Goal: Transaction & Acquisition: Download file/media

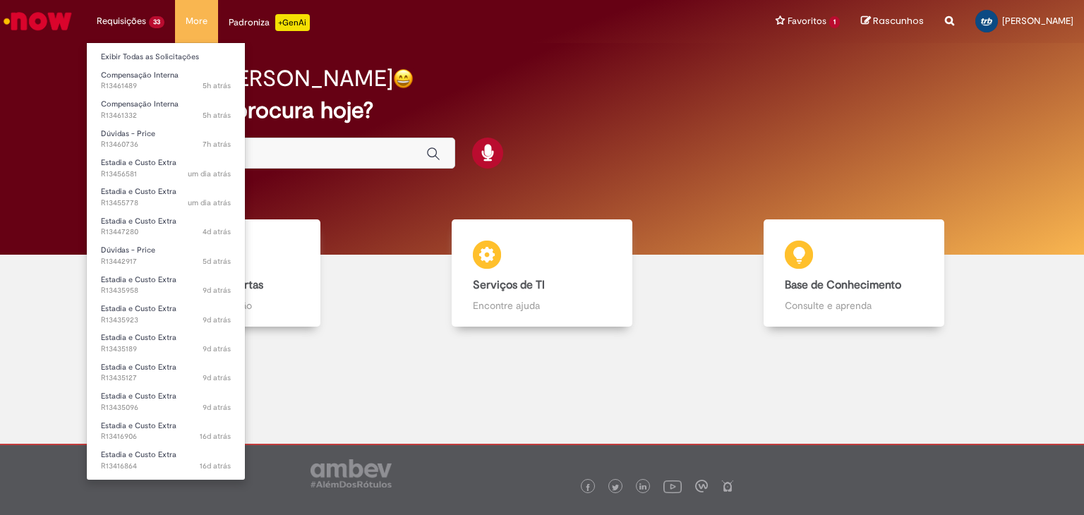
click at [138, 25] on li "Requisições 33 Exibir Todas as Solicitações Compensação Interna 5h atrás 5 hora…" at bounding box center [130, 21] width 89 height 42
click at [138, 107] on span "Compensação Interna" at bounding box center [140, 104] width 78 height 11
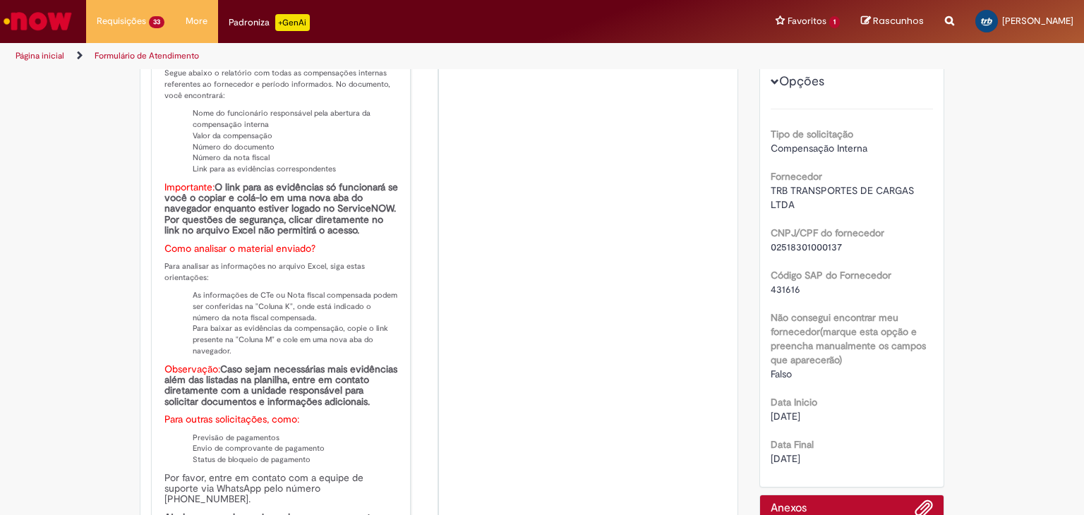
scroll to position [494, 0]
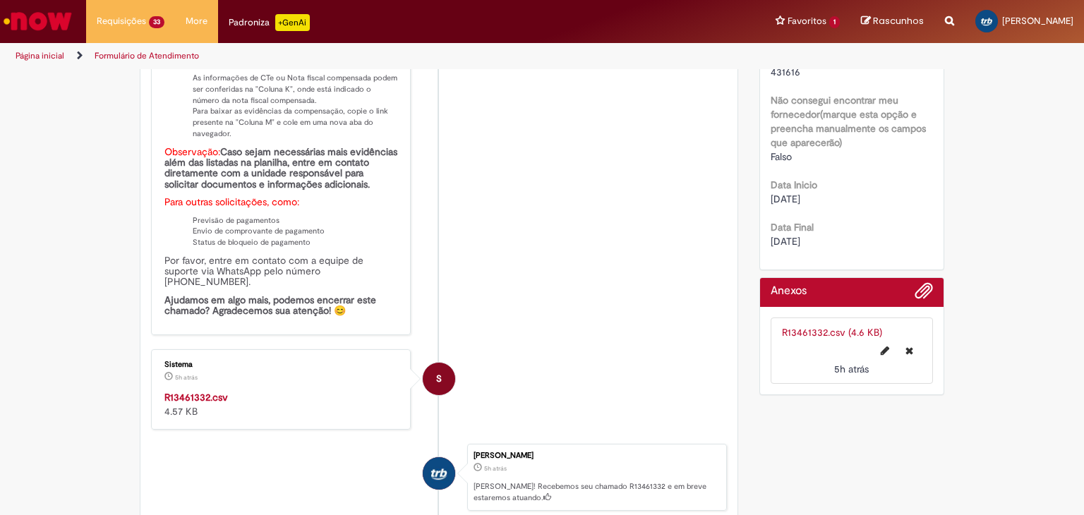
click at [178, 391] on strong "R13461332.csv" at bounding box center [196, 397] width 64 height 13
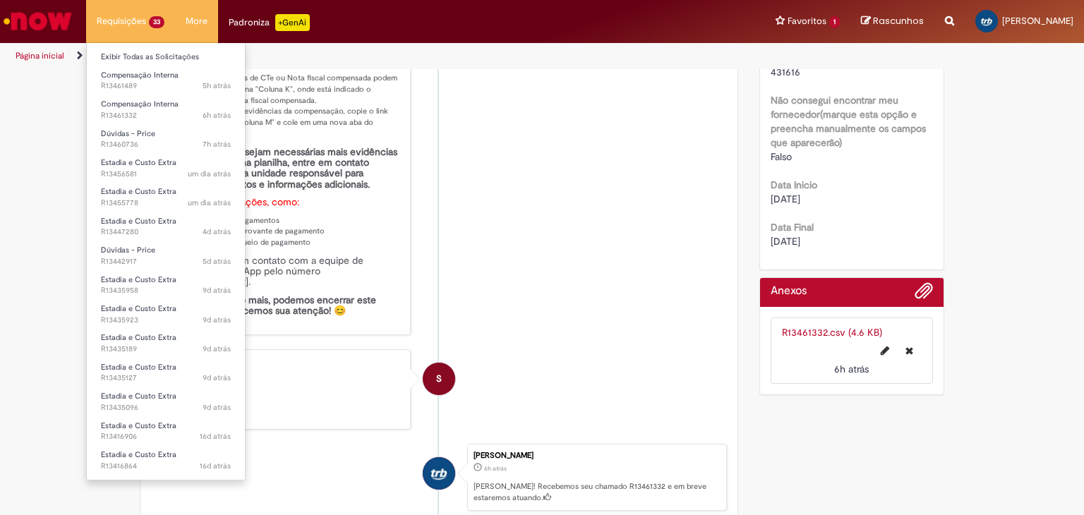
click at [138, 24] on li "Requisições 33 Exibir Todas as Solicitações Compensação Interna 5h atrás 5 hora…" at bounding box center [130, 21] width 89 height 42
click at [136, 81] on span "5h atrás 5 horas atrás R13461489" at bounding box center [166, 85] width 130 height 11
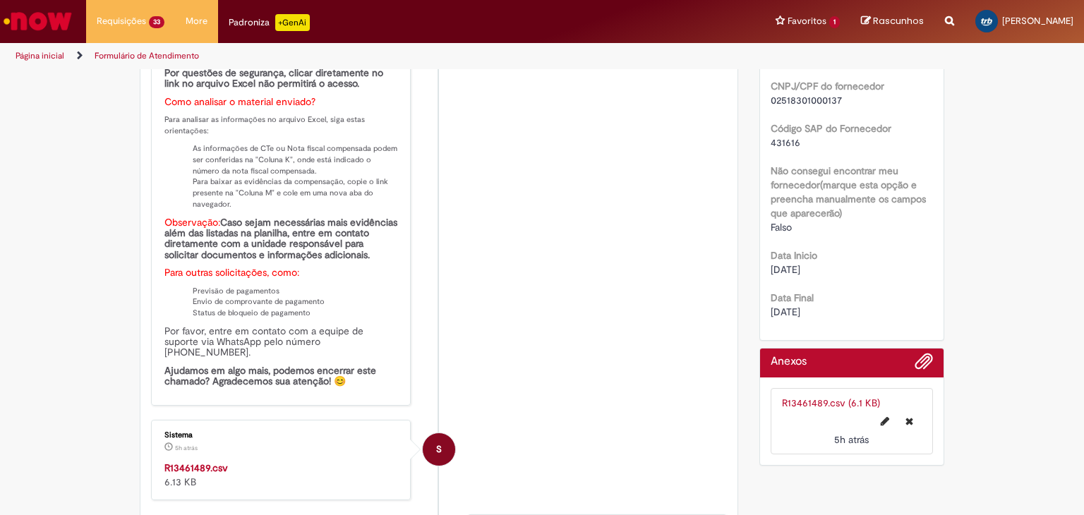
scroll to position [532, 0]
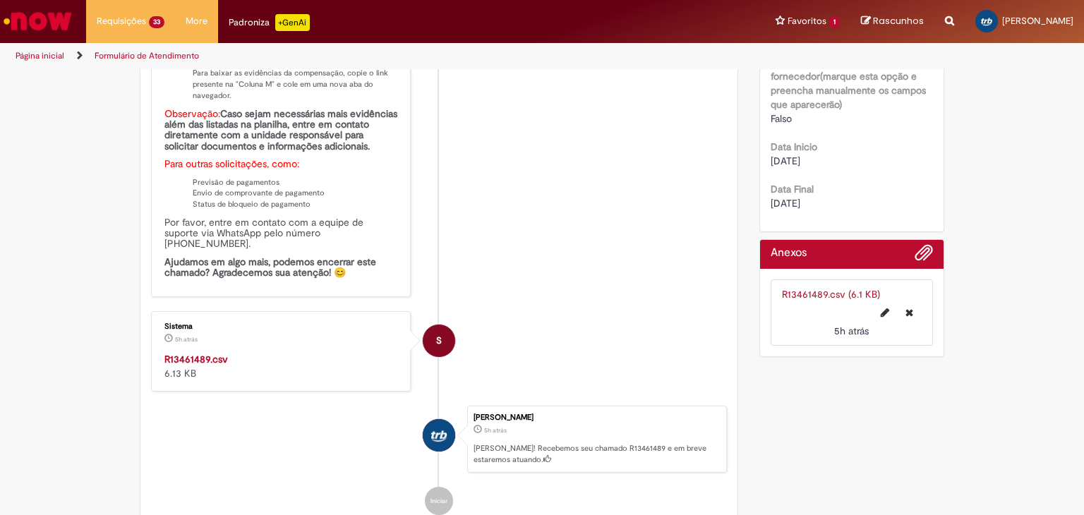
click at [206, 353] on strong "R13461489.csv" at bounding box center [196, 359] width 64 height 13
